Goal: Check status: Check status

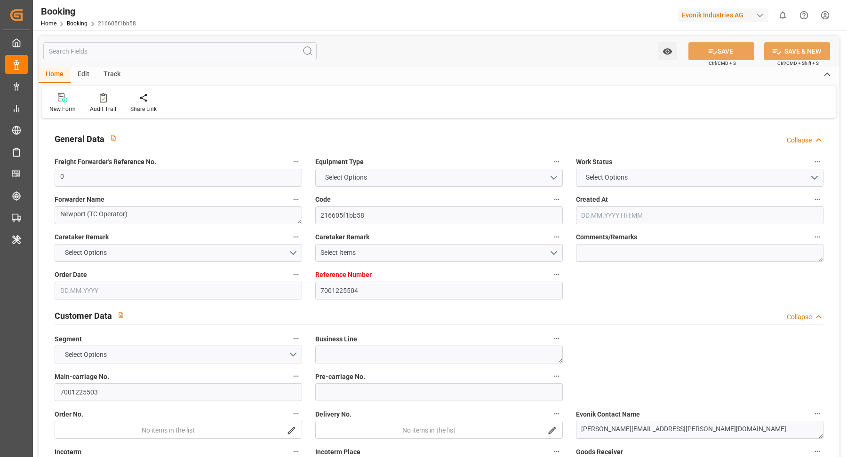
type input "7001225504"
type input "9349497"
type input "Hapag [PERSON_NAME]"
type input "Hapag Lloyd Aktiengesellschaft"
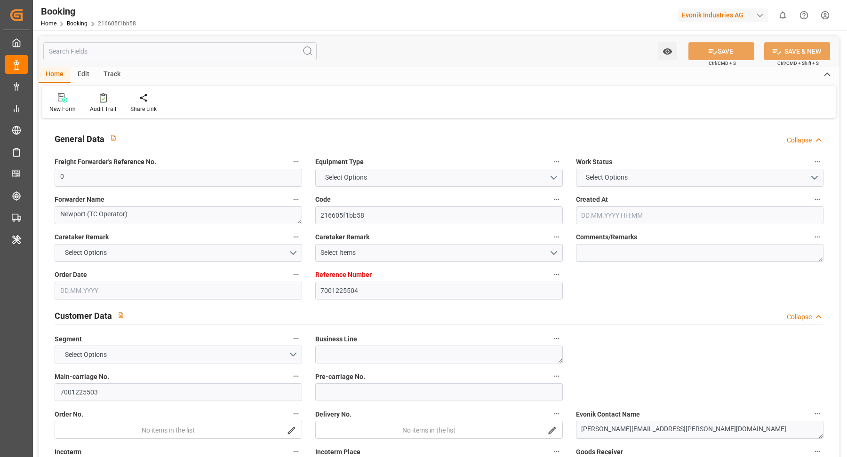
type input "NLRTM"
type input "USCHS"
type input "0"
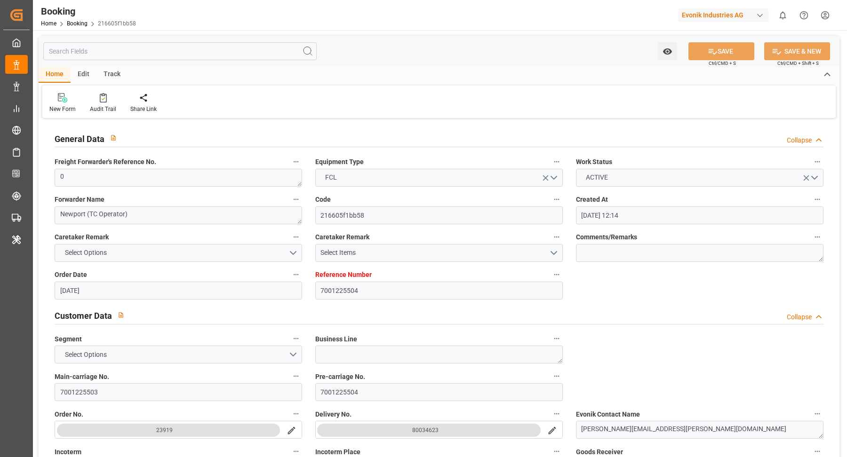
type input "17.07.2025 12:14"
type input "17.07.2025"
type input "09.09.2025 00:00"
type input "13.09.2025 00:00"
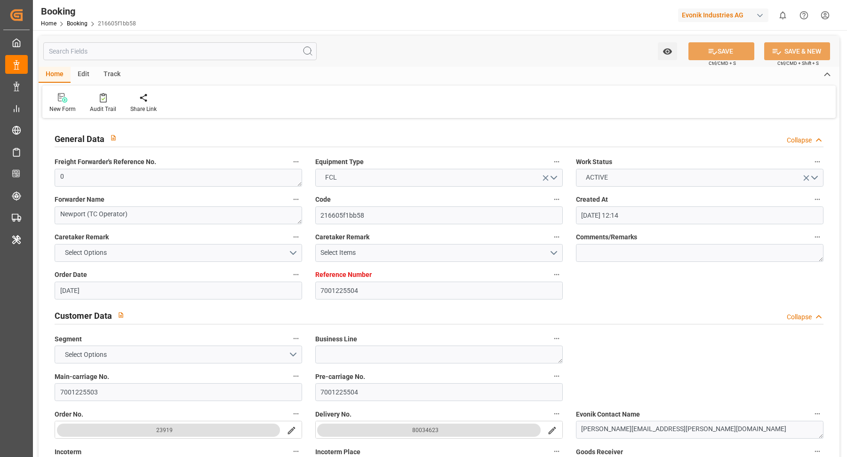
type input "13.09.2025 00:00"
type input "14.09.2025 00:00"
type input "09.09.2025 00:00"
type input "23.09.2025 00:00"
type input "21.09.2025 00:00"
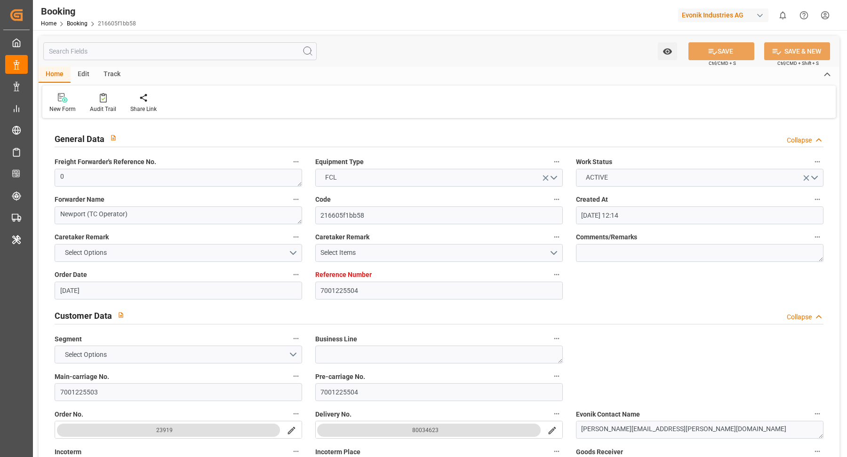
type input "22.07.2025"
type input "22.09.2025 06:27"
click at [104, 95] on icon at bounding box center [103, 97] width 7 height 9
type input "7001226781"
type input "9315850"
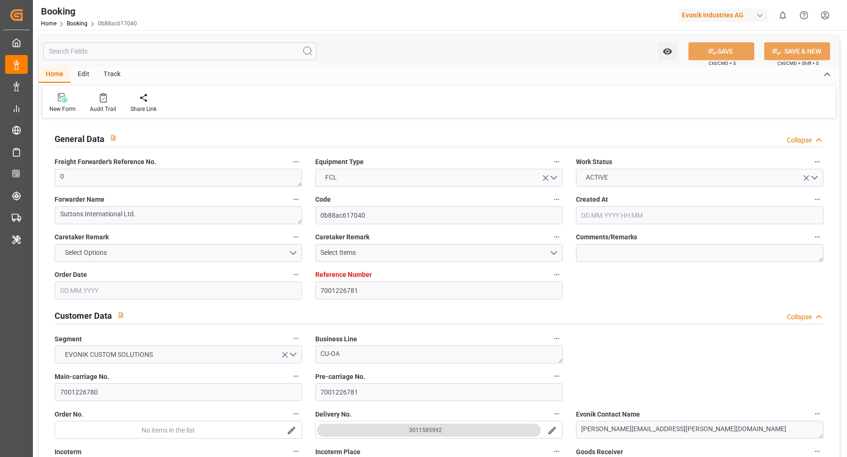
type input "Hapag Lloyd"
type input "Hapag Lloyd Aktiengesellschaft"
type input "BEANR"
type input "CNSGH"
type input "MAPTM"
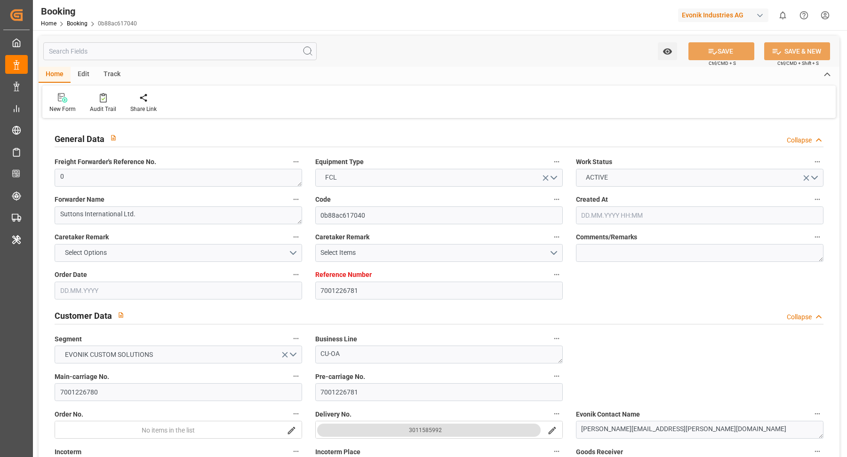
type input "0"
type input "18.07.2025 13:39"
type input "18.07.2025"
type input "14.10.2025"
type input "15.08.2025"
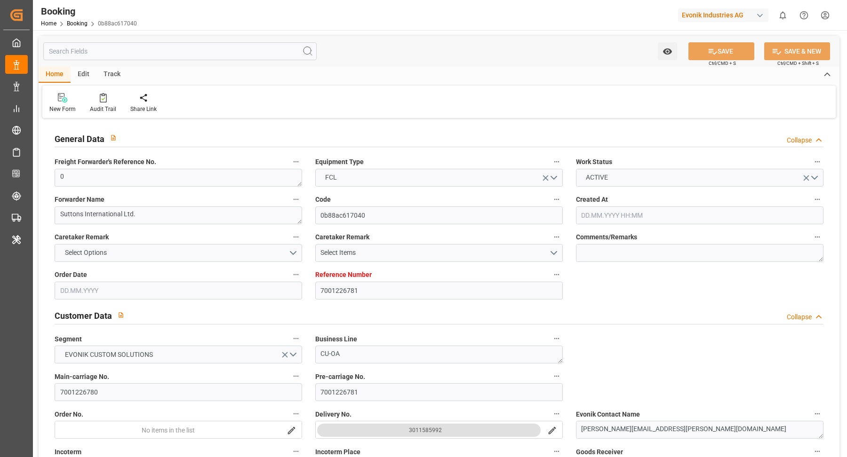
type input "18.08.2025 00:00"
type input "29.08.2025 00:00"
type input "31.08.2025 00:00"
type input "30.08.2025 00:00"
type input "26.08.2025 00:00"
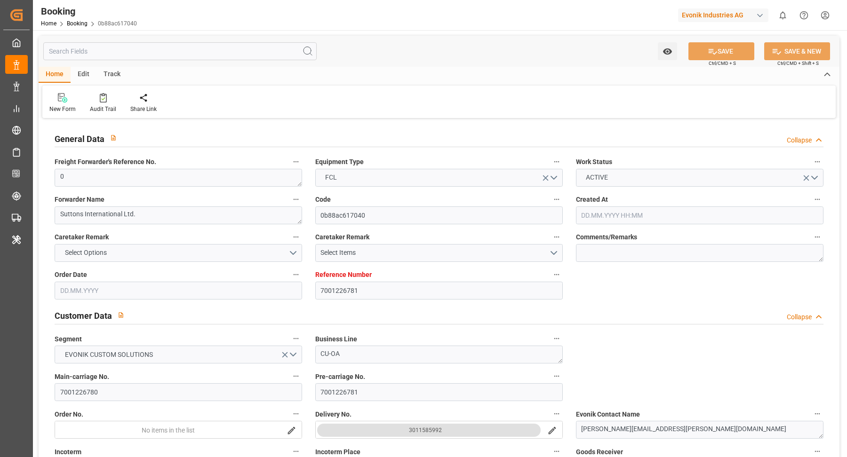
type input "23.10.2025 00:00"
type input "14.10.2025 00:00"
type input "06.09.2025 00:00"
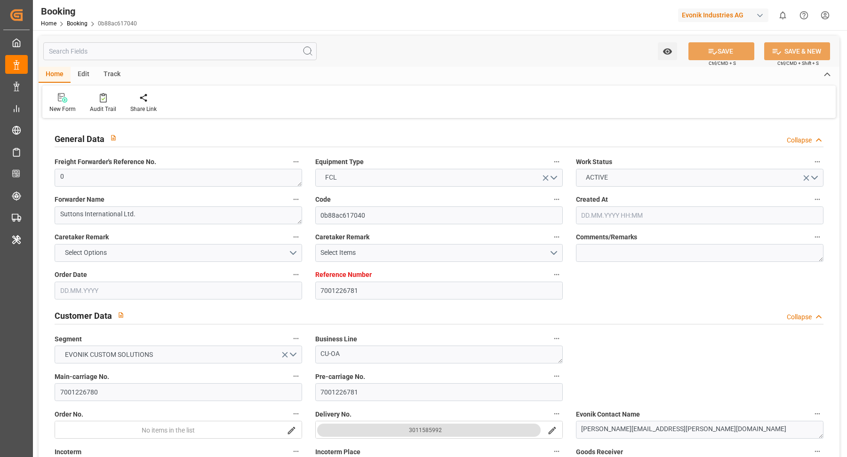
type input "[DATE] 00:00"
type input "18.08.2025"
type input "22.09.2025 06:46"
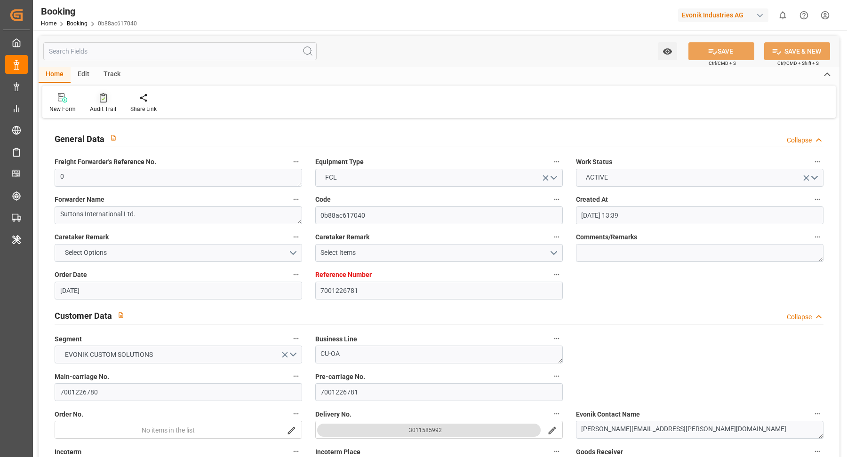
click at [107, 102] on div at bounding box center [103, 98] width 26 height 10
type input "7001221848"
type input "9321536"
type input "Maersk"
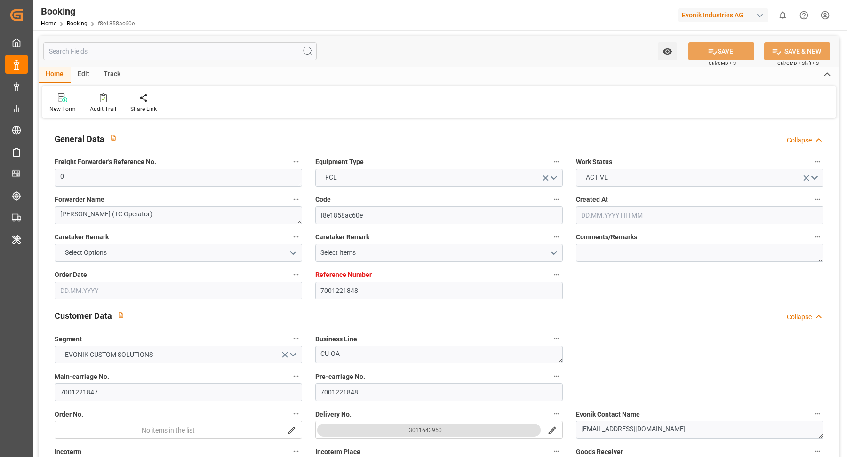
type input "Maersk Line AS"
type input "NLRTM"
type input "SGSIN"
type input "35"
type input "0"
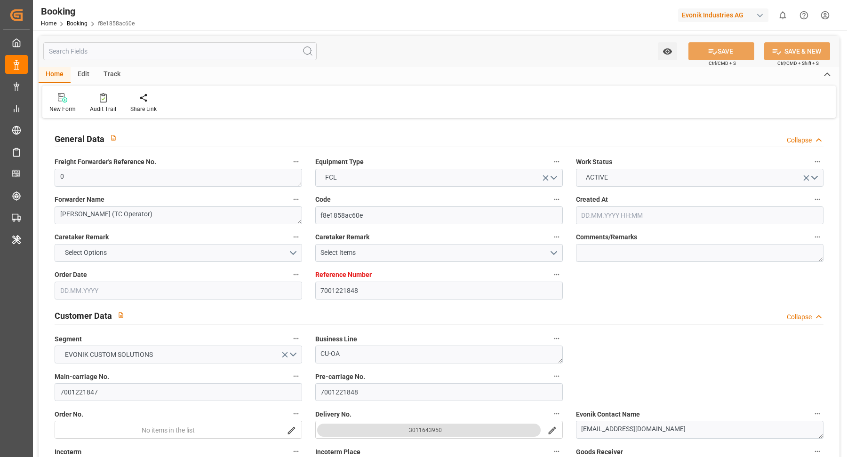
type input "14.07.2025 12:21"
type input "14.07.2025"
type input "03.09.2025"
type input "04.08.2025"
type input "17.08.2025 00:00"
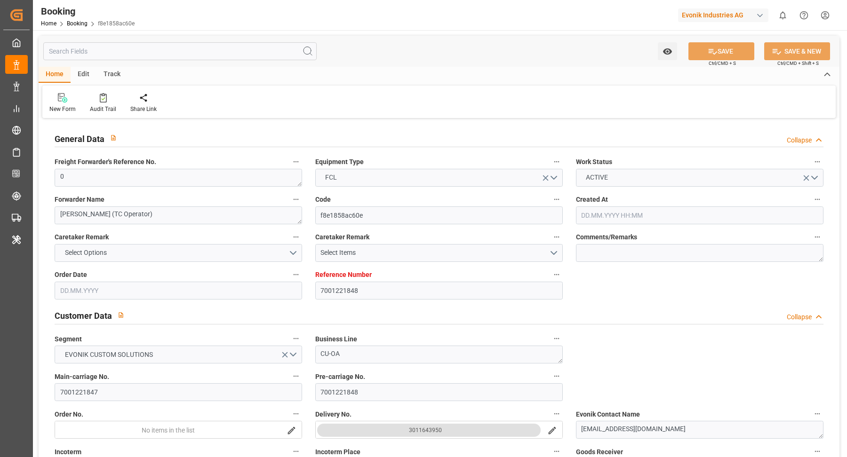
type input "17.08.2025 00:00"
type input "11.08.2025 00:00"
type input "20.09.2025 00:00"
type input "22.08.2025 00:00"
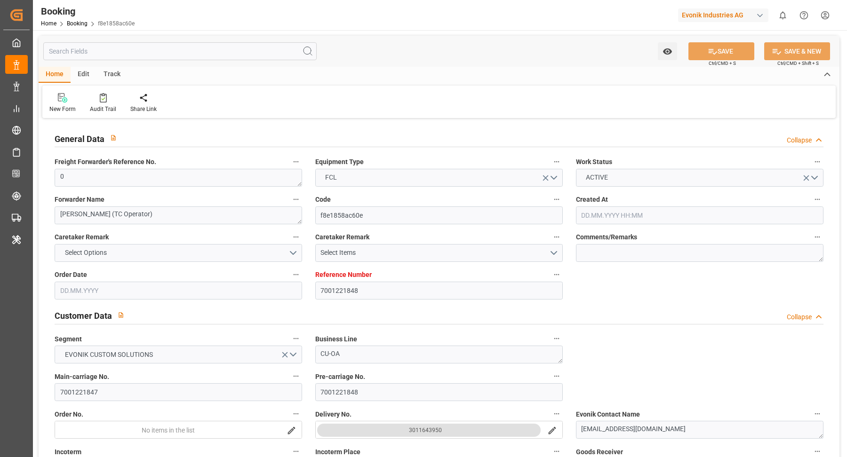
type input "[DATE] 00:00"
type input "13.08.2025"
type input "22.09.2025 07:16"
click at [108, 103] on div "Audit Trail" at bounding box center [103, 103] width 40 height 21
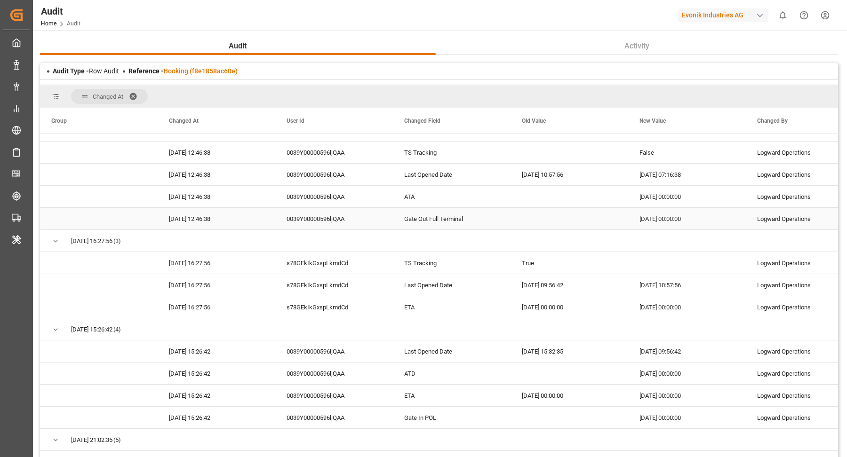
scroll to position [151, 0]
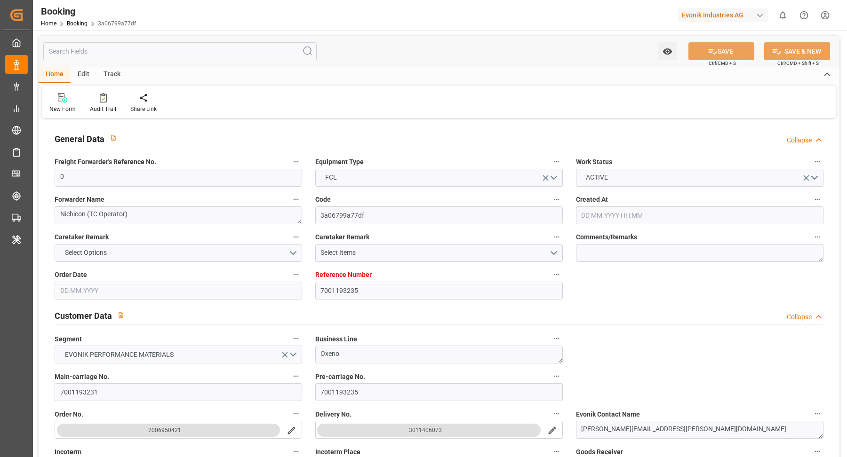
type input "7001193235"
type input "9312975"
type input "ONE"
type input "Ocean Network Express"
type input "NLRTM"
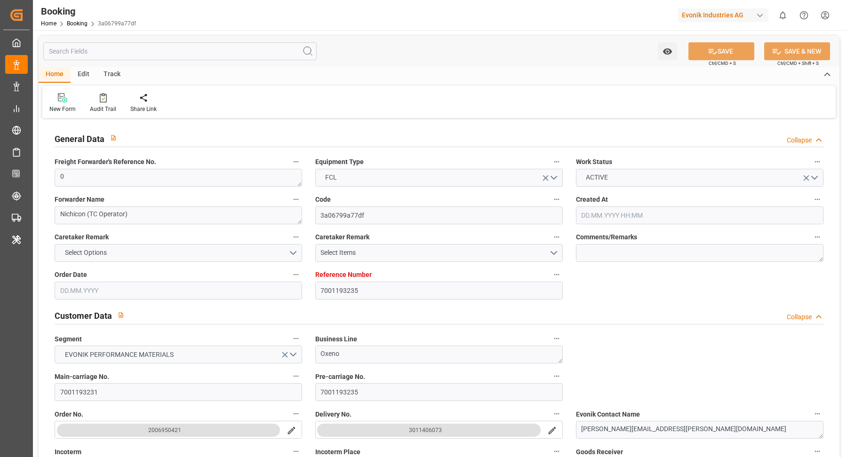
type input "JPNGO"
type input "55"
type input "0"
type input "12.06.2025 05:49"
type input "12.06.2025"
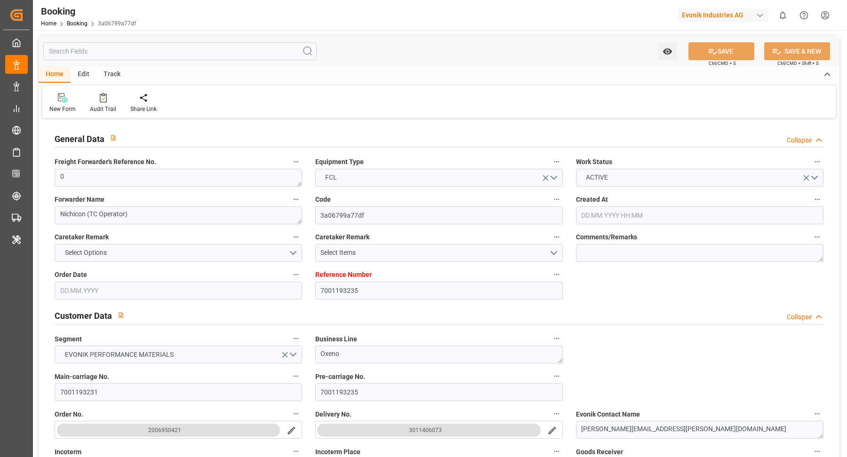
type input "[DATE]"
type input "08.07.2025"
type input "[DATE] 00:00"
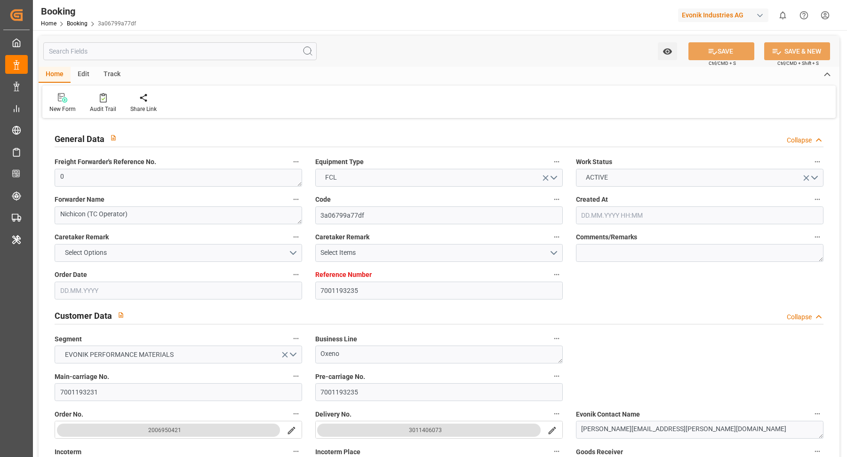
type input "22.07.2025 00:00"
type input "[DATE] 00:00"
type input "[DATE]"
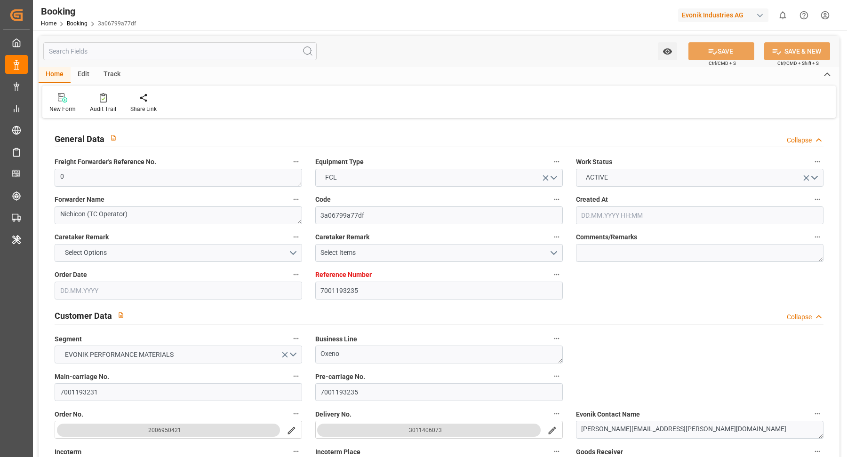
type input "22.09.2025 07:46"
click at [105, 109] on div "Audit Trail" at bounding box center [103, 109] width 26 height 8
type input "7001193233"
type input "9312975"
type input "ONE"
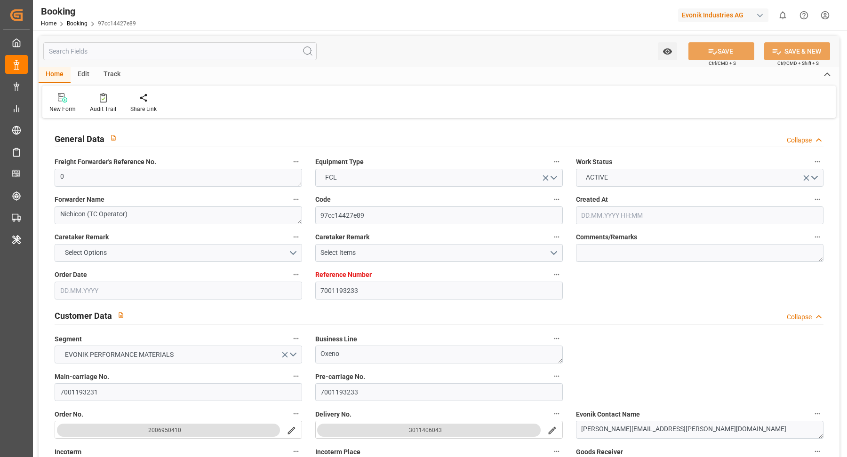
type input "Ocean Network Express"
type input "NLRTM"
type input "JPNGO"
type input "55"
type input "0"
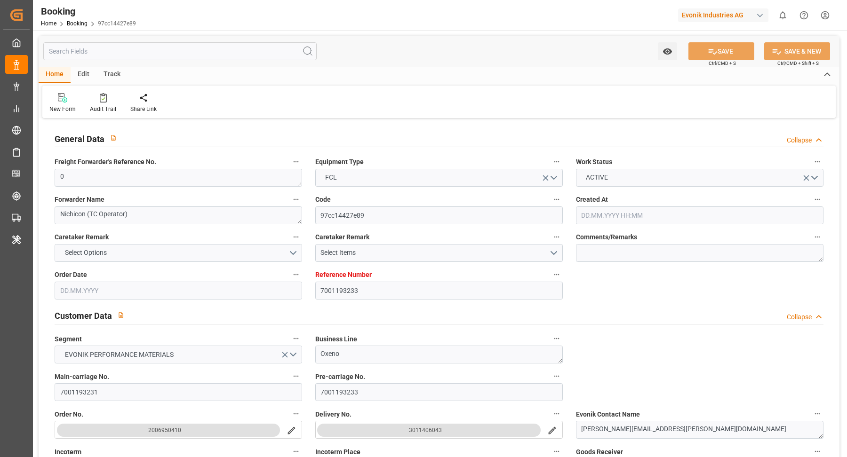
type input "[DATE] 05:49"
type input "[DATE]"
type input "07.07.2025"
type input "[DATE] 00:00"
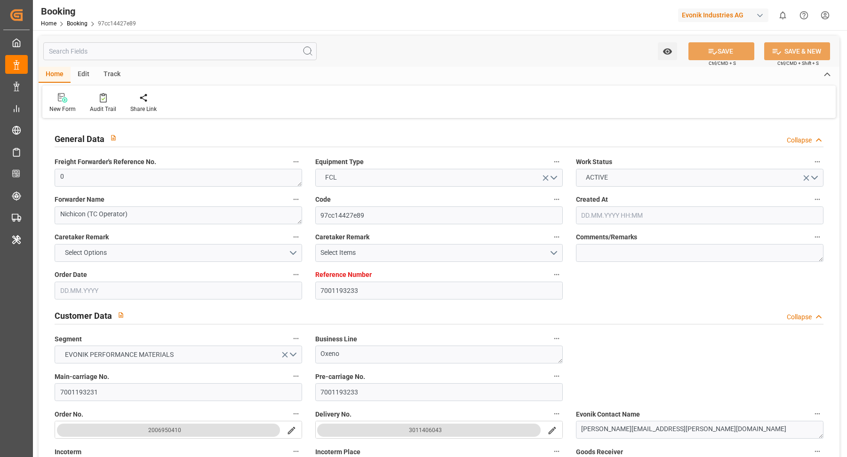
type input "[DATE] 00:00"
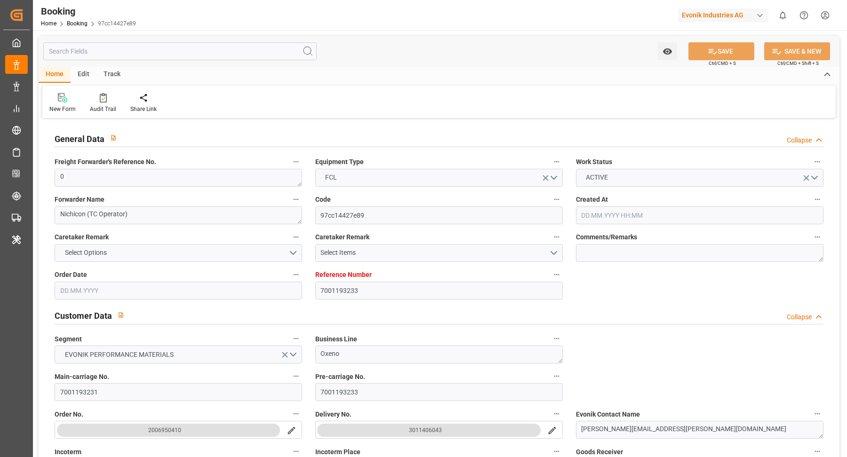
type input "[DATE] 00:00"
type input "[DATE]"
type input "22.09.2025 07:50"
click at [104, 104] on div "Audit Trail" at bounding box center [103, 103] width 40 height 21
type input "[DATE] 05:49"
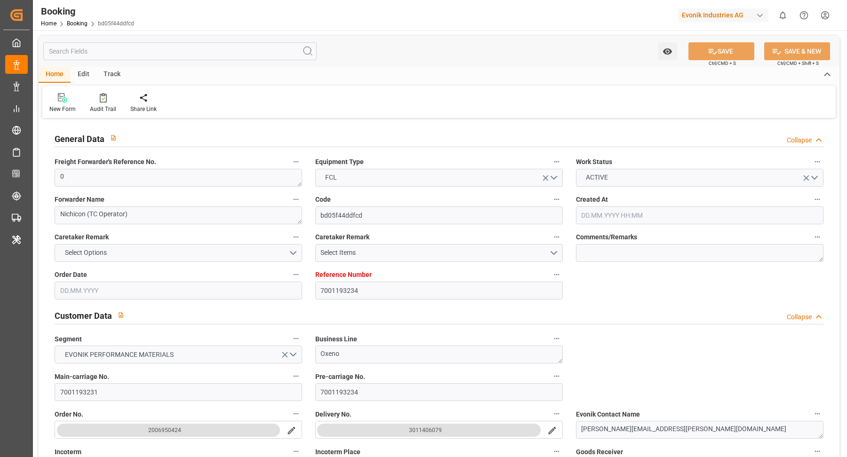
type input "[DATE]"
type input "08.07.2025"
type input "26.08.2025 00:00"
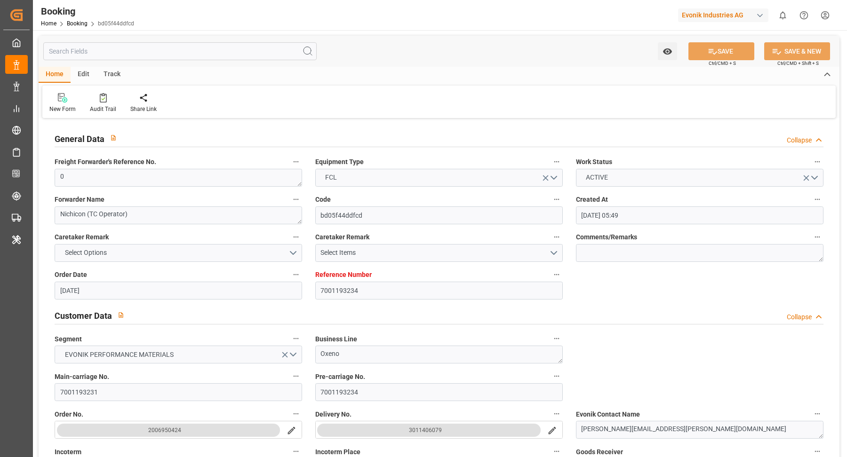
type input "26.07.2025 00:00"
type input "21.07.2025 00:00"
type input "[DATE] 00:00"
type input "19.09.2025 00:00"
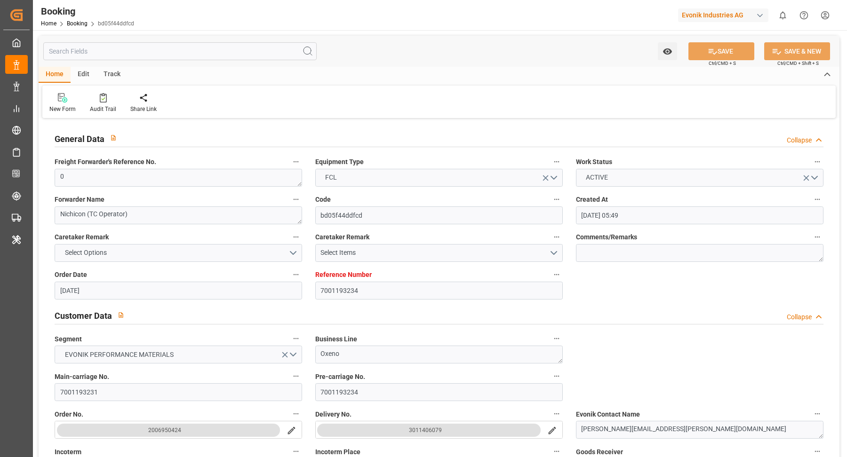
type input "21.07.2025"
type input "22.09.2025 07:49"
click at [100, 97] on icon at bounding box center [103, 97] width 7 height 9
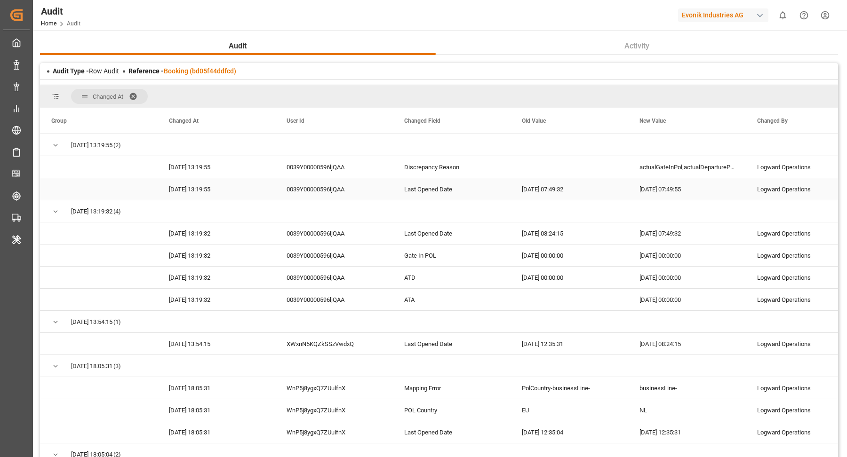
scroll to position [54, 0]
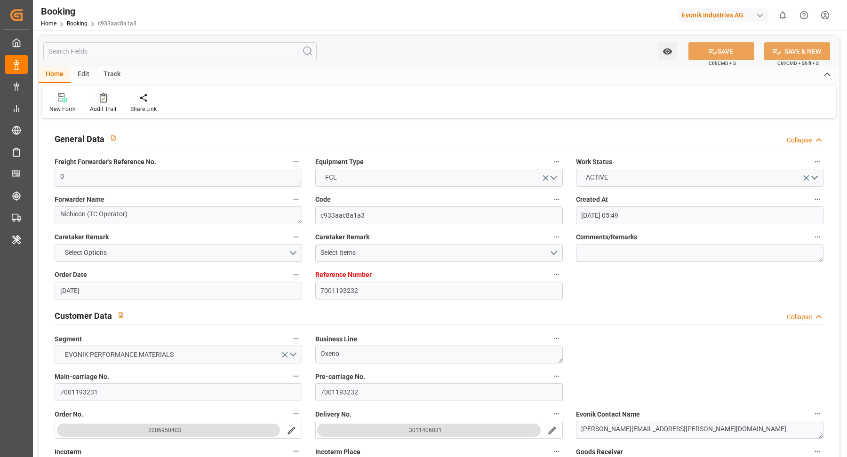
click at [99, 105] on div "Audit Trail" at bounding box center [103, 109] width 26 height 8
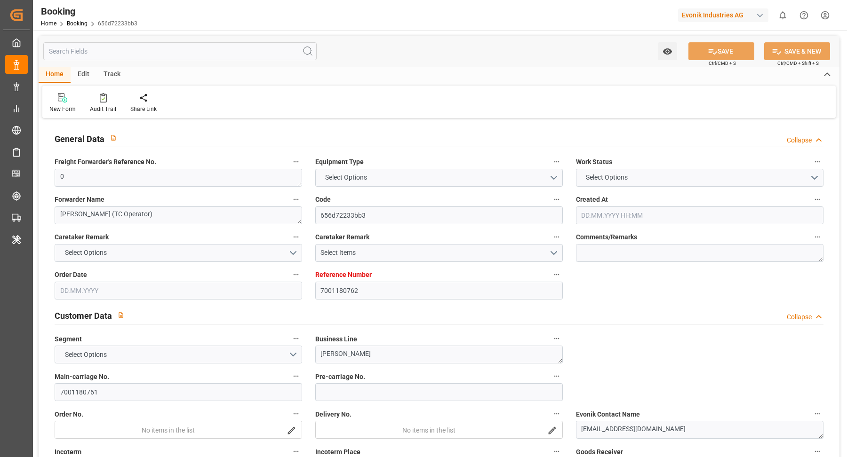
type input "7001180762"
type input "9839210"
type input "CMACGM"
type input "CMA CGM Group"
type input "NLRTM"
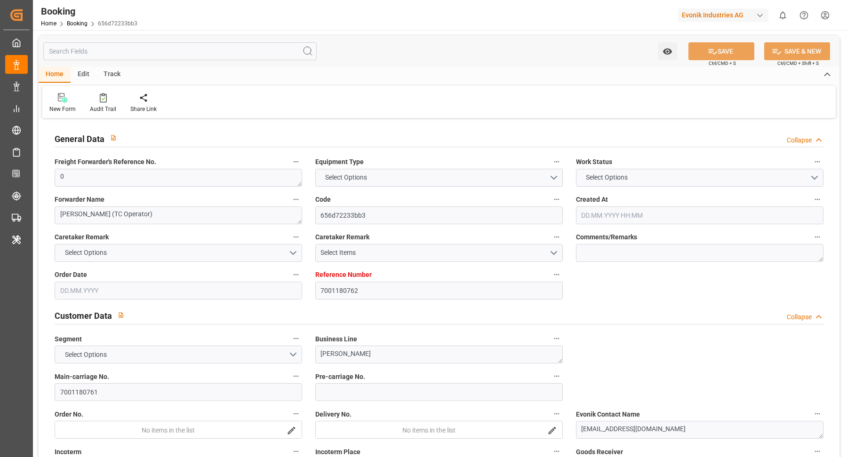
type input "IDBDJ"
type input "MYPKG"
type input "IDJKT"
type input "49"
type input "0"
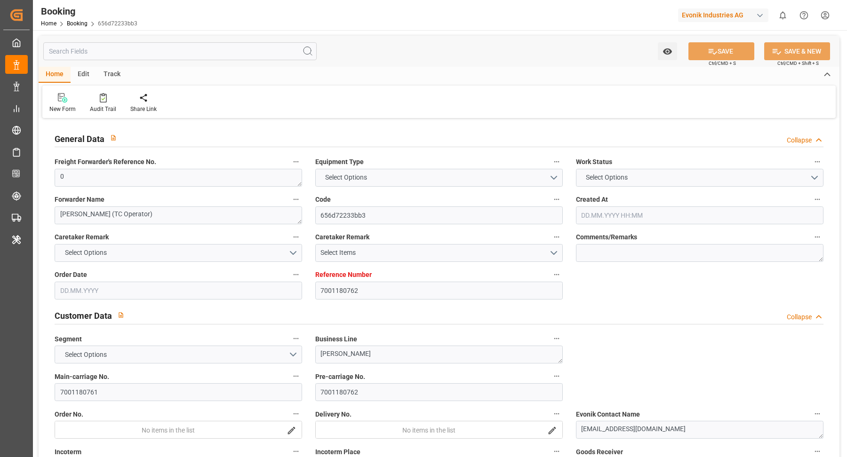
type input "27.05.2025 12:52"
type input "27.05.2025"
type input "15.08.2025"
type input "18.06.2025"
type input "10.06.2025 00:00"
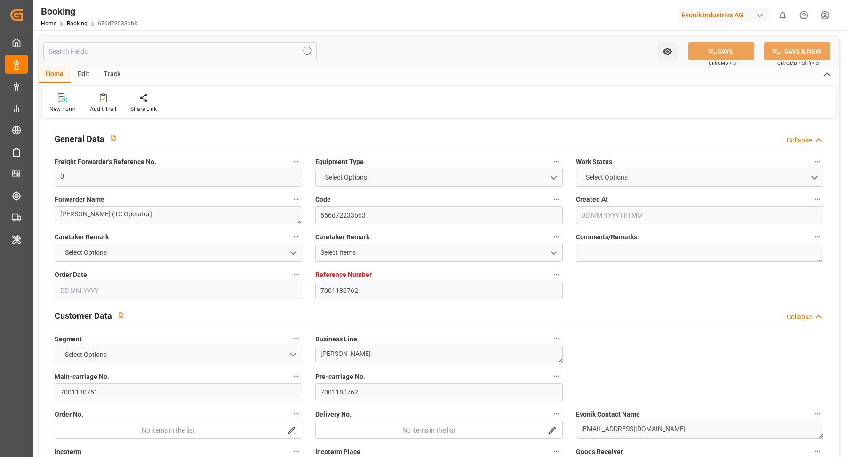
type input "18.06.2025 00:00"
type input "19.06.2025 00:00"
type input "16.06.2025 00:00"
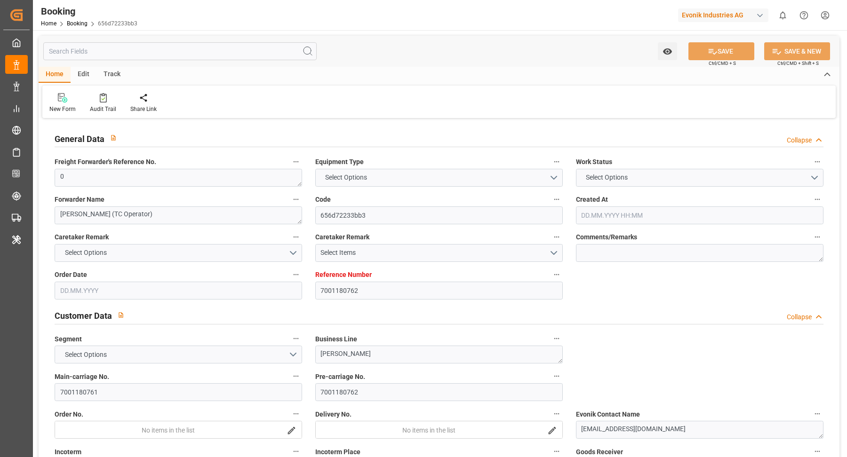
type input "25.08.2025 00:00"
type input "15.08.2025 00:00"
type input "04.08.2025 00:00"
type input "03.08.2025 00:00"
type input "05.08.2025 00:00"
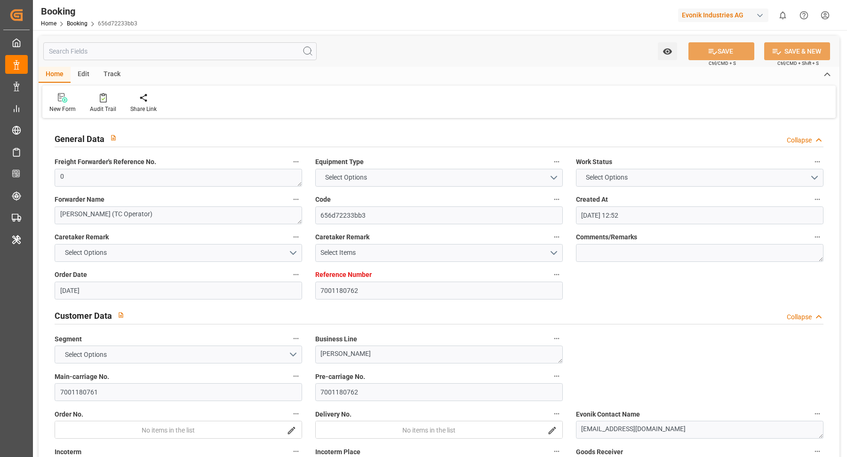
type input "09.08.2025 00:00"
type input "06.08.2025 00:00"
type input "08.08.2025 00:00"
type input "10.08.2025 00:00"
type input "08.08.2025 00:00"
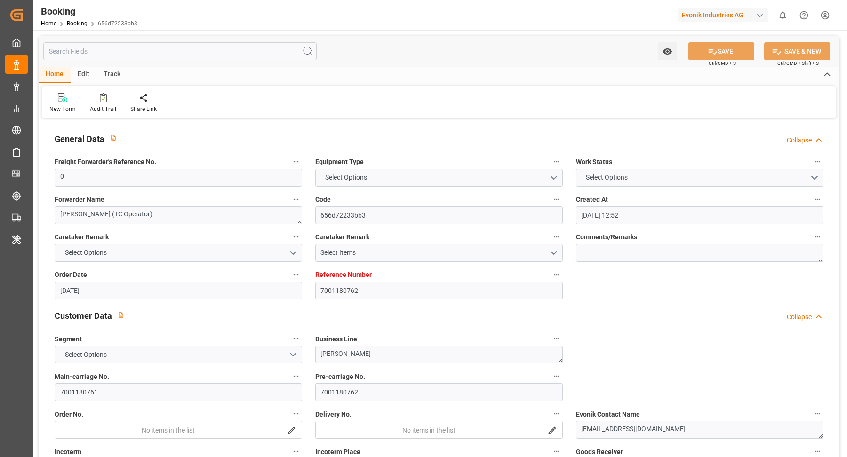
type input "10.08.2025 00:00"
type input "22.08.2025 00:00"
type input "19.09.2025 00:00"
type input "22.08.2025 00:00"
type input "13.06.2025"
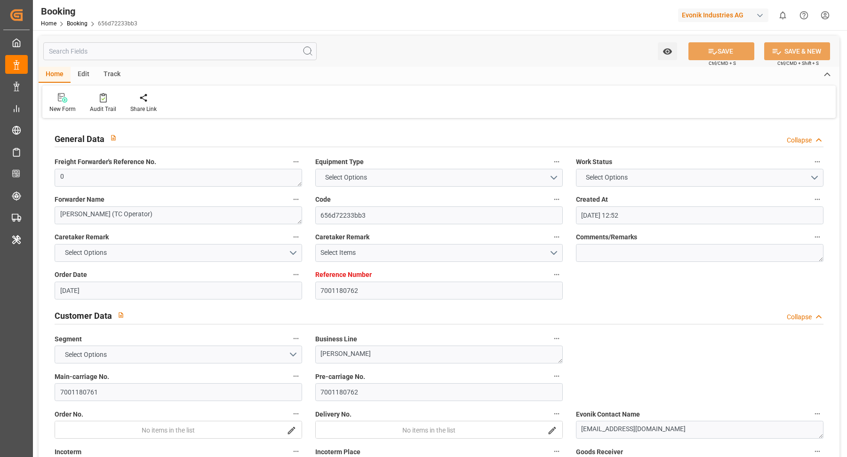
type input "22.09.2025 09:38"
click at [106, 105] on div "Audit Trail" at bounding box center [103, 109] width 26 height 8
click at [105, 98] on div at bounding box center [103, 98] width 26 height 10
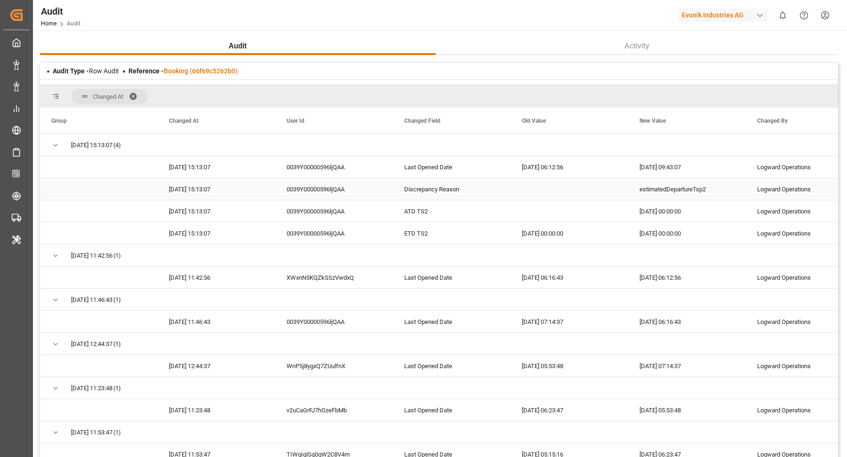
scroll to position [8, 0]
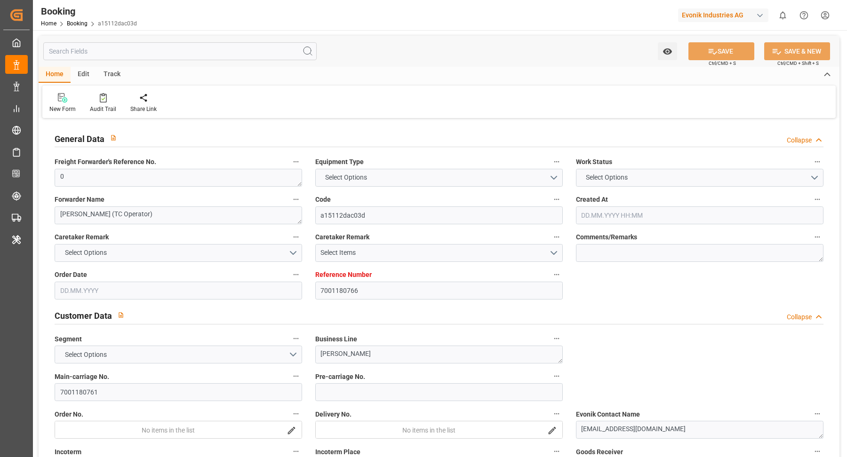
type input "7001180766"
type input "9839210"
type input "CMACGM"
type input "CMA CGM Group"
type input "NLRTM"
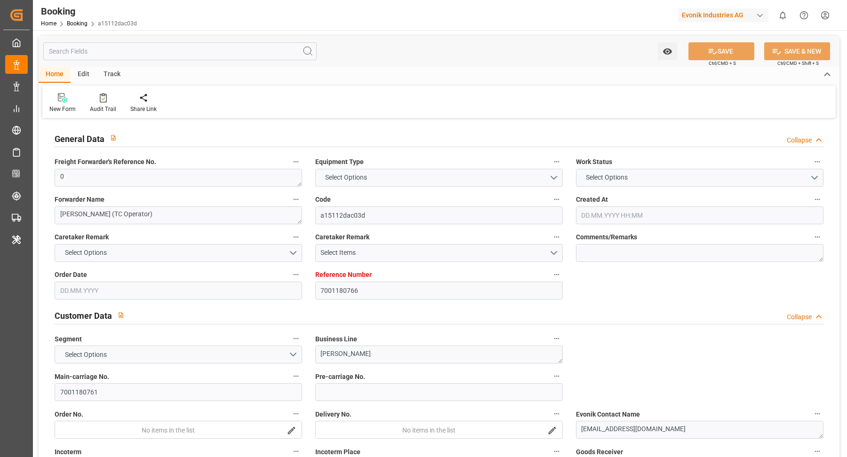
type input "IDBDJ"
type input "MYPKG"
type input "IDJKT"
type input "49"
type input "0"
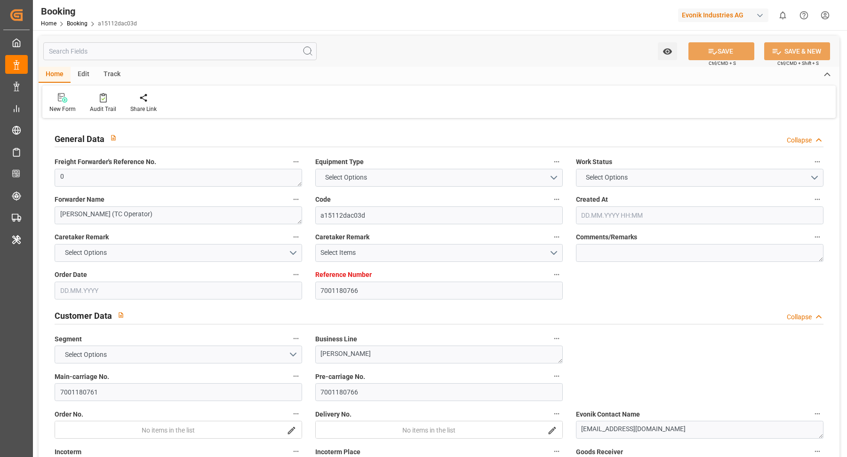
type input "27.05.2025 12:52"
type input "27.05.2025"
type input "15.08.2025"
type input "18.06.2025"
type input "10.06.2025 00:00"
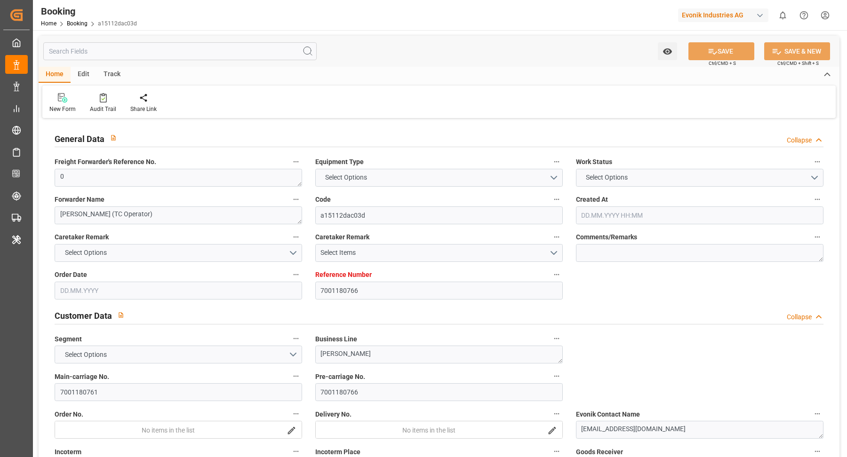
type input "18.06.2025 00:00"
type input "19.06.2025 00:00"
type input "16.06.2025 00:00"
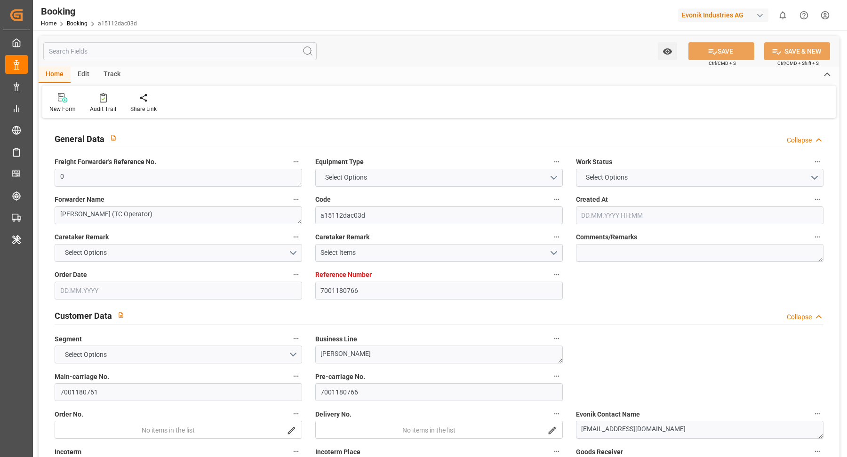
type input "25.08.2025 00:00"
type input "15.08.2025 00:00"
type input "04.08.2025 00:00"
type input "03.08.2025 00:00"
type input "05.08.2025 00:00"
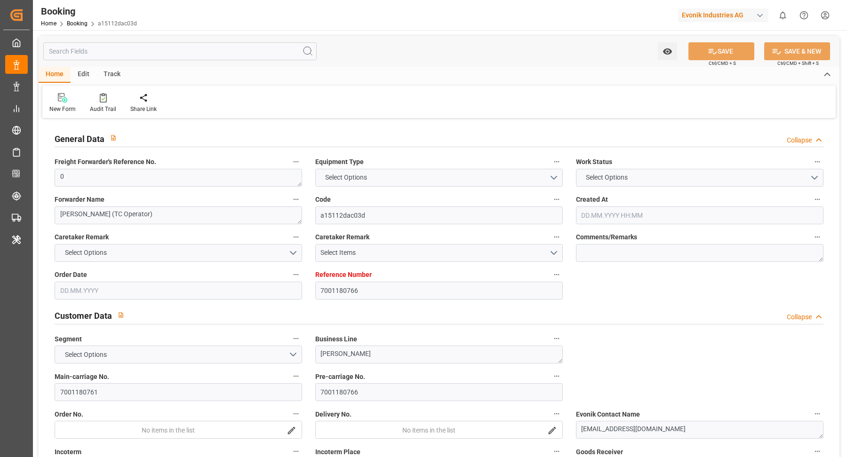
type input "09.08.2025 00:00"
type input "06.08.2025 00:00"
type input "08.08.2025 00:00"
type input "10.08.2025 00:00"
type input "08.08.2025 00:00"
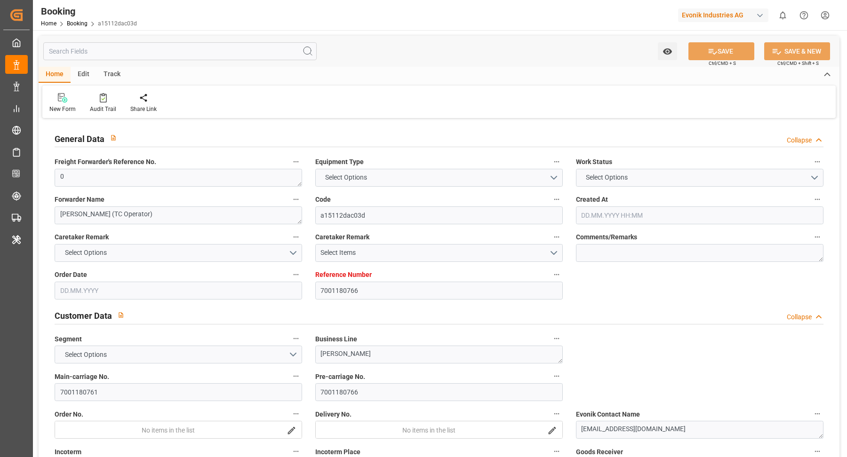
type input "10.08.2025 00:00"
type input "22.08.2025 00:00"
type input "19.09.2025 00:00"
type input "22.08.2025 00:00"
type input "13.06.2025"
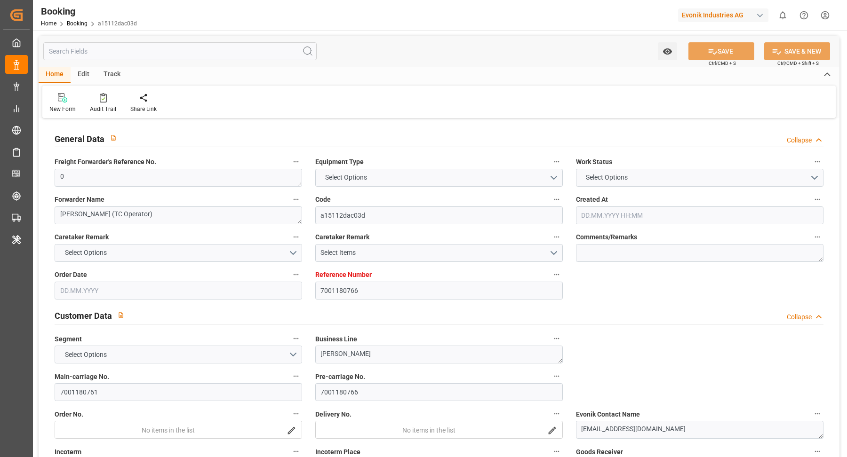
type input "22.09.2025 09:45"
click at [102, 99] on icon at bounding box center [103, 98] width 4 height 3
